Goal: Find specific page/section: Find specific page/section

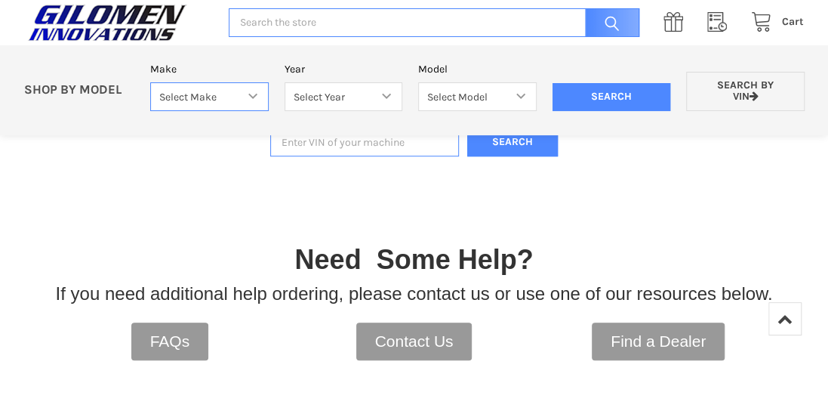
click at [259, 93] on select "Select Make Bobcat UTV Gravely UTV ACE 900 RANGER 570 Ranger 700 / 800 RANGER 9…" at bounding box center [209, 96] width 119 height 29
select select "330"
click at [150, 82] on select "Select Make Bobcat UTV Gravely UTV ACE 900 RANGER 570 Ranger 700 / 800 RANGER 9…" at bounding box center [209, 96] width 119 height 29
click at [387, 98] on select "Select Year [DATE] 2018 2019 2020 2021 2022 2023 2024 2025" at bounding box center [344, 96] width 119 height 29
select select "493"
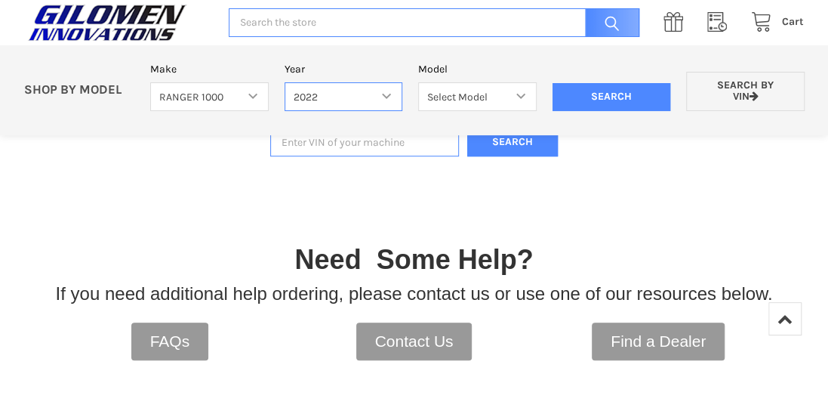
click at [285, 82] on select "Select Year [DATE] 2018 2019 2020 2021 2022 2023 2024 2025" at bounding box center [344, 96] width 119 height 29
click at [518, 94] on select "Select Model Ranger 1000 Basic 61 HP SOHC Ranger 1000 Crew Basic 61 HP SOHC Ran…" at bounding box center [477, 96] width 119 height 29
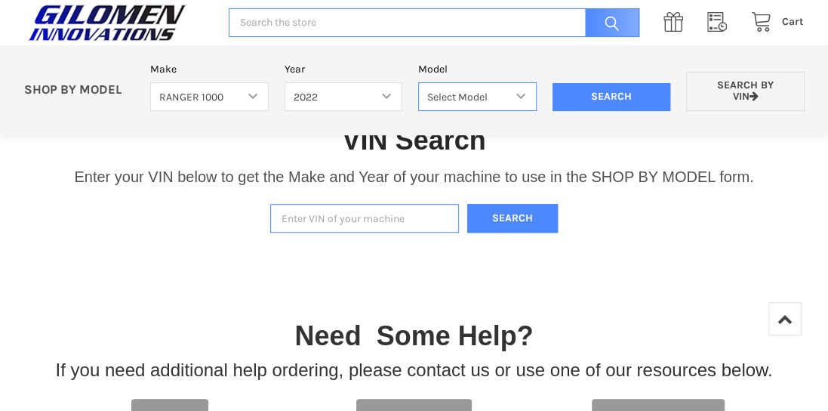
scroll to position [335, 0]
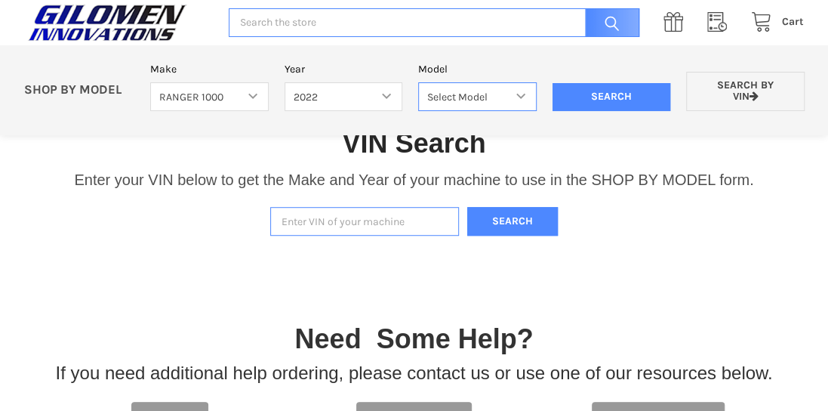
click at [520, 90] on select "Select Model Ranger 1000 Basic 61 HP SOHC Ranger 1000 Crew Basic 61 HP SOHC Ran…" at bounding box center [477, 96] width 119 height 29
select select "510"
click at [418, 82] on select "Select Model Ranger 1000 Basic 61 HP SOHC Ranger 1000 Crew Basic 61 HP SOHC Ran…" at bounding box center [477, 96] width 119 height 29
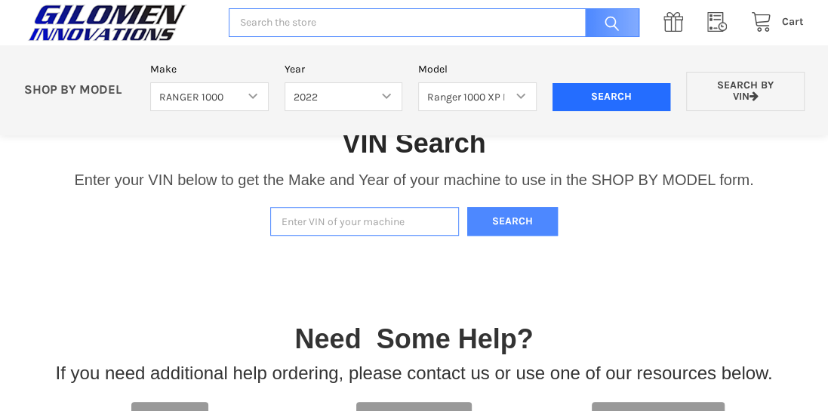
click at [605, 94] on input "Search" at bounding box center [612, 97] width 119 height 29
